Goal: Information Seeking & Learning: Find specific fact

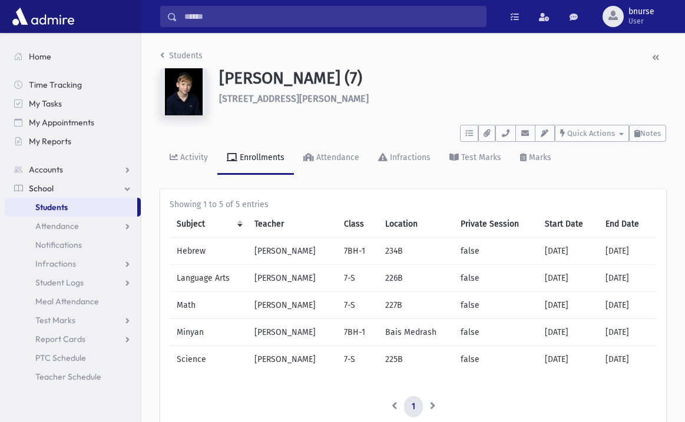
click at [46, 211] on span "Students" at bounding box center [51, 207] width 32 height 11
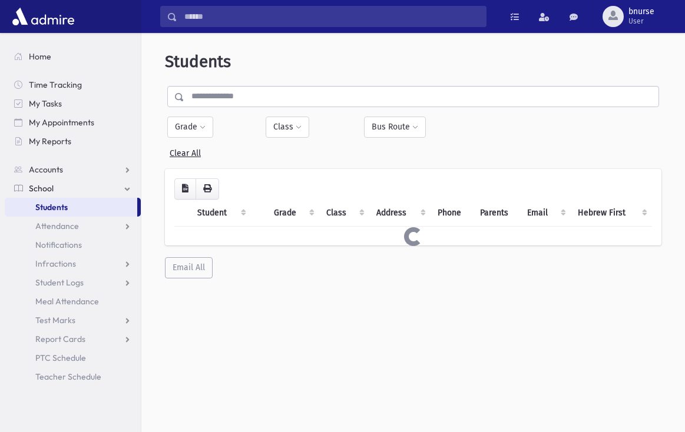
click at [287, 95] on input "text" at bounding box center [421, 96] width 474 height 21
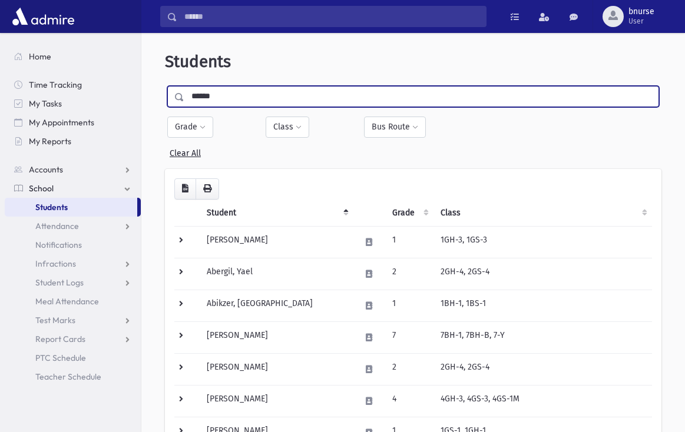
type input "******"
click at [165, 86] on input "submit" at bounding box center [181, 94] width 33 height 16
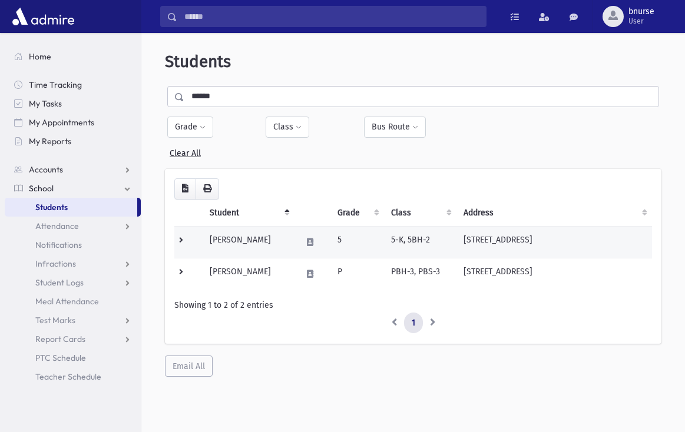
click at [276, 235] on td "Golomb, Aryeh Yosef" at bounding box center [249, 242] width 92 height 32
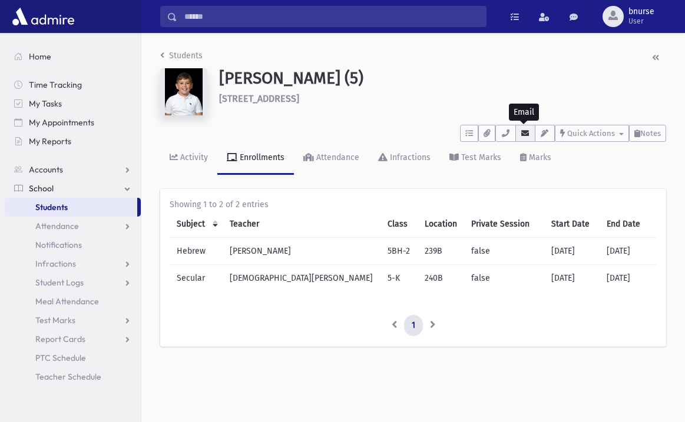
click at [529, 136] on button "button" at bounding box center [525, 133] width 20 height 17
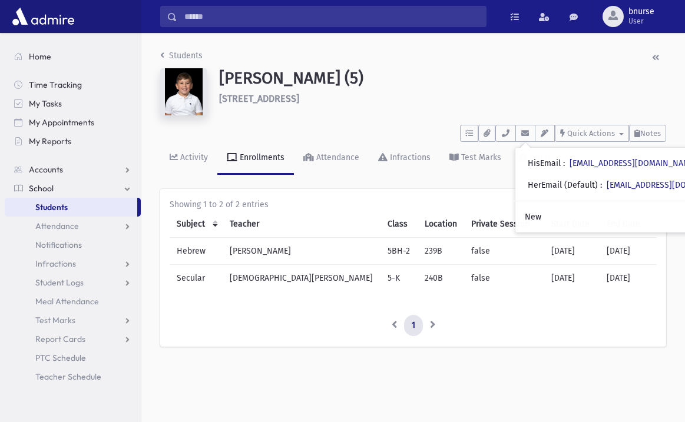
click at [65, 213] on link "Students" at bounding box center [71, 207] width 132 height 19
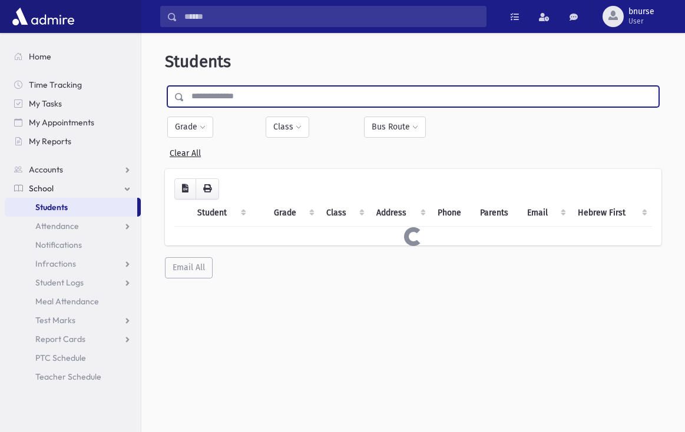
click at [284, 91] on input "text" at bounding box center [421, 96] width 474 height 21
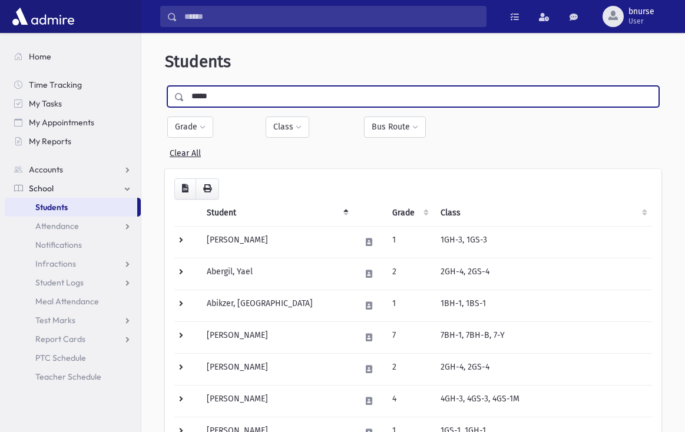
type input "*****"
click at [165, 86] on input "submit" at bounding box center [181, 94] width 33 height 16
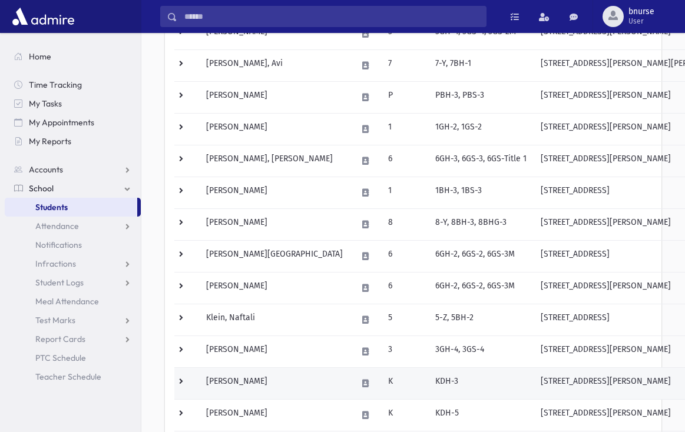
scroll to position [60, 0]
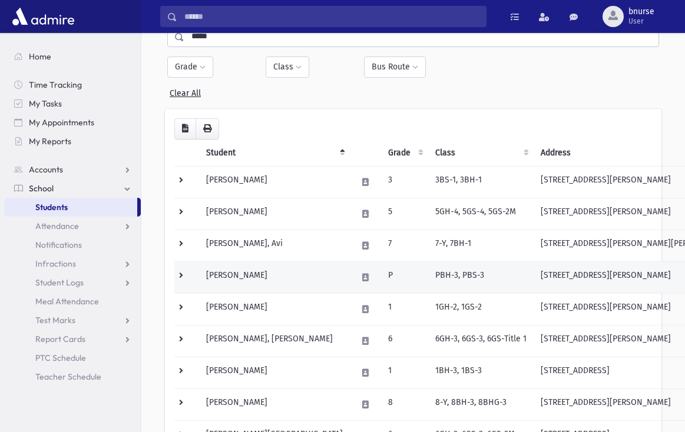
click at [258, 275] on td "Klein, Chaim Yaakov" at bounding box center [274, 277] width 151 height 32
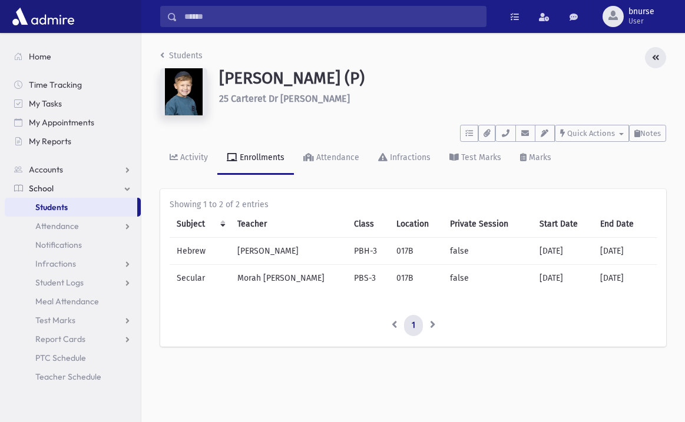
click at [658, 60] on icon "button" at bounding box center [655, 58] width 7 height 8
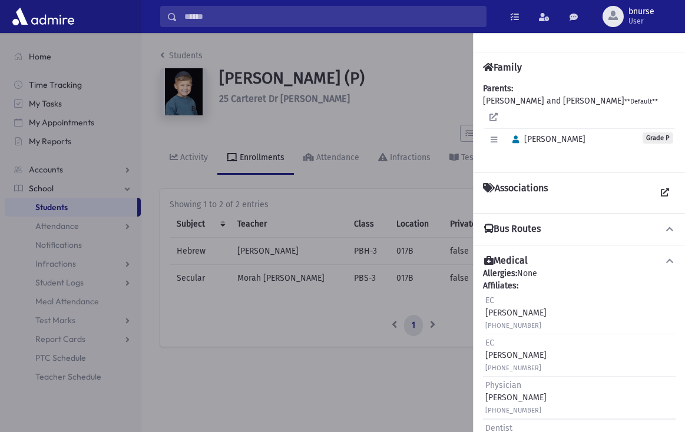
click at [433, 99] on div at bounding box center [342, 232] width 685 height 399
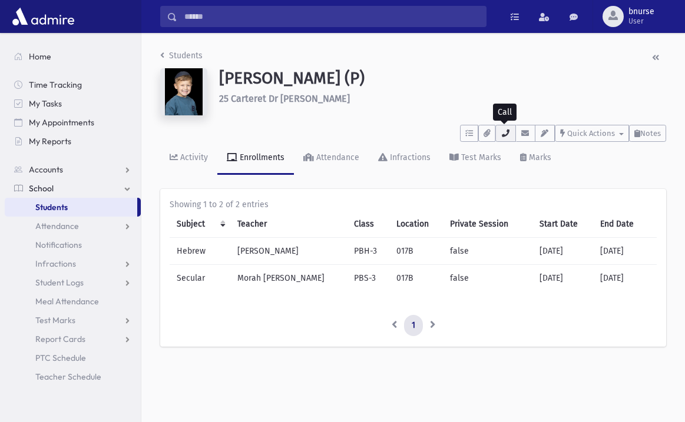
click at [505, 130] on button "button" at bounding box center [505, 133] width 20 height 17
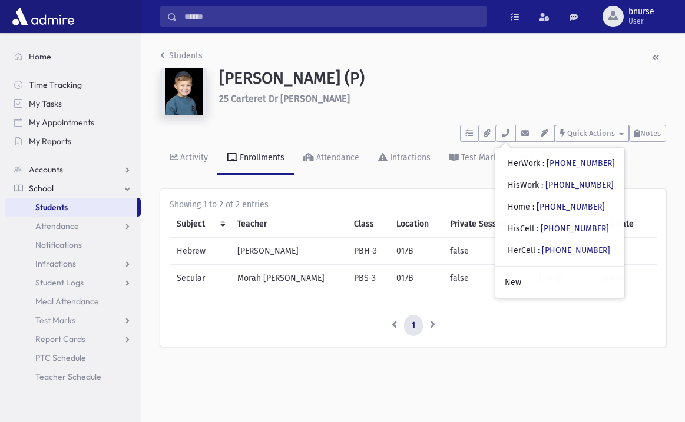
drag, startPoint x: 337, startPoint y: 280, endPoint x: 330, endPoint y: 268, distance: 13.2
click at [347, 276] on td "PBS-3" at bounding box center [368, 278] width 42 height 27
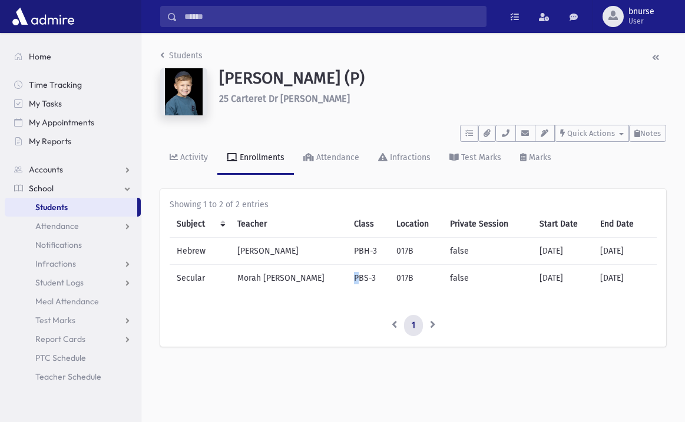
click at [64, 205] on span "Students" at bounding box center [51, 207] width 32 height 11
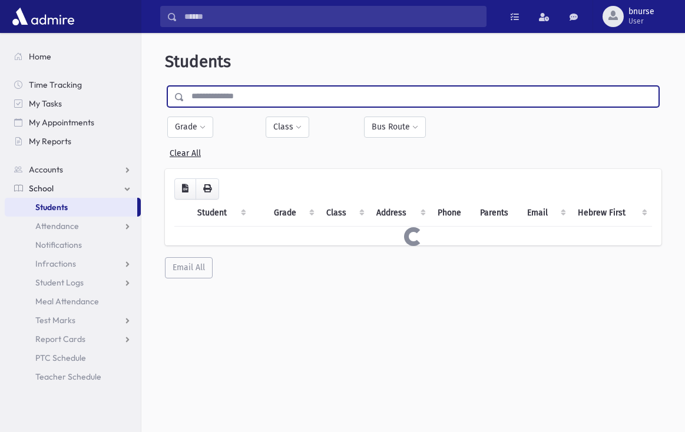
click at [258, 89] on input "text" at bounding box center [421, 96] width 474 height 21
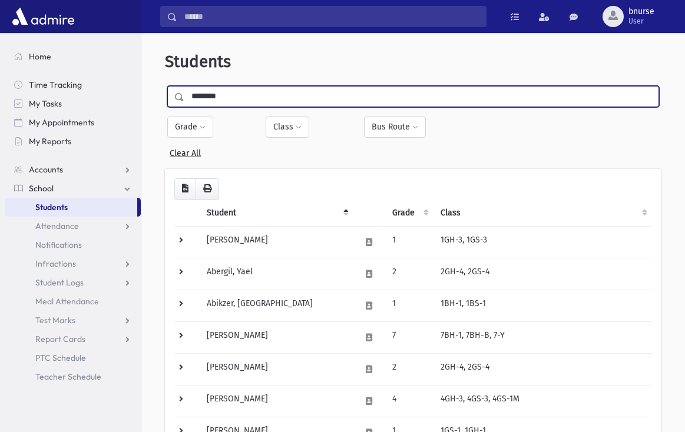
type input "********"
click at [165, 86] on input "submit" at bounding box center [181, 94] width 33 height 16
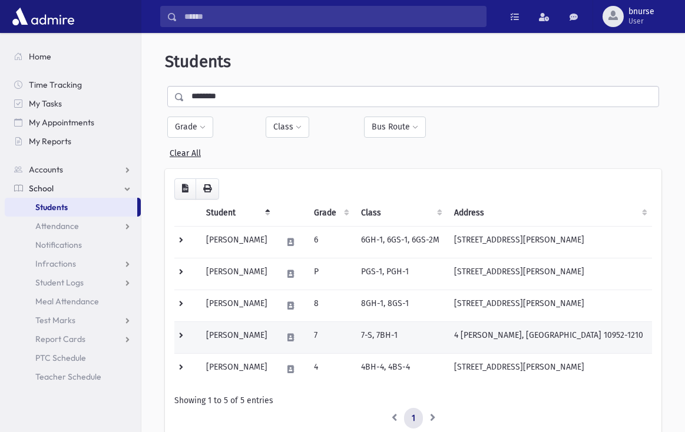
click at [252, 342] on td "Landwirt, Yaakov" at bounding box center [237, 337] width 76 height 32
